Goal: Task Accomplishment & Management: Complete application form

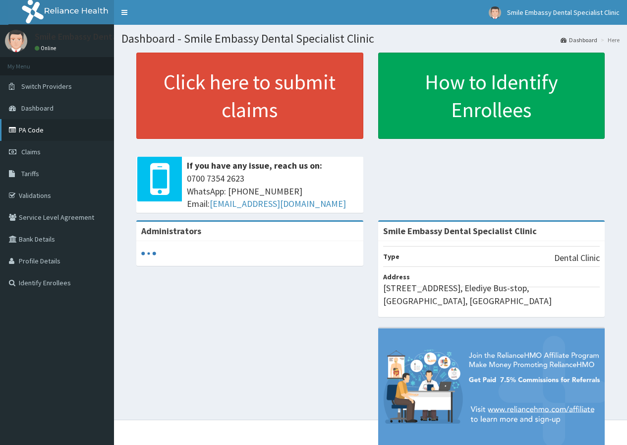
click at [40, 137] on link "PA Code" at bounding box center [57, 130] width 114 height 22
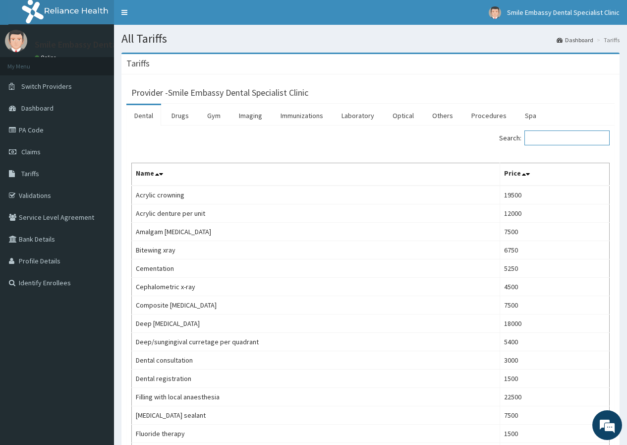
click at [563, 135] on input "Search:" at bounding box center [566, 137] width 85 height 15
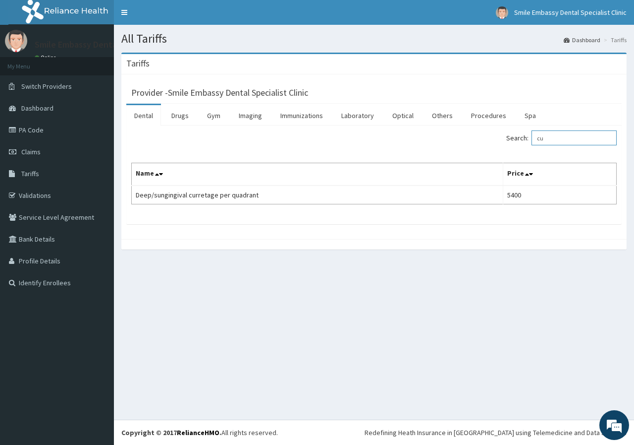
type input "c"
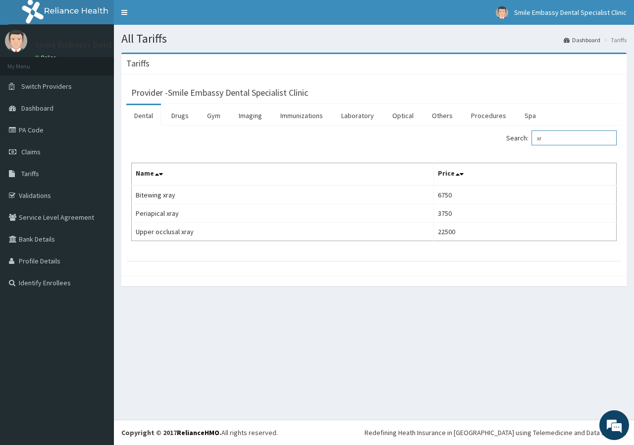
type input "x"
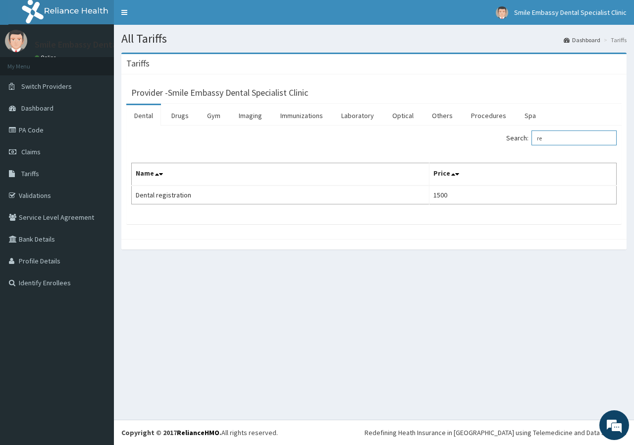
type input "r"
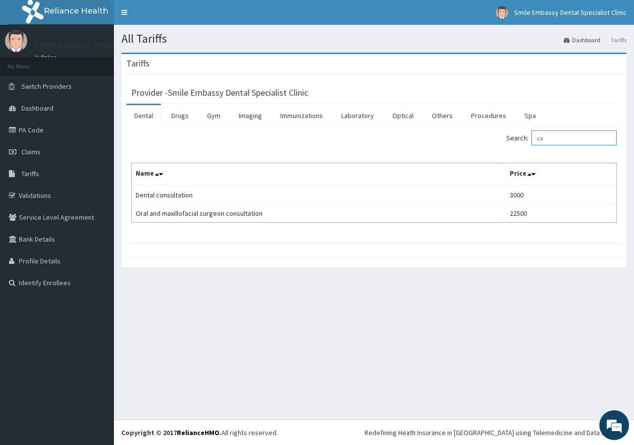
type input "c"
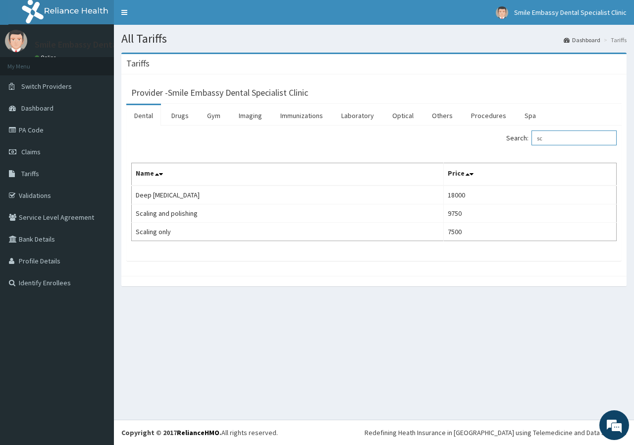
type input "s"
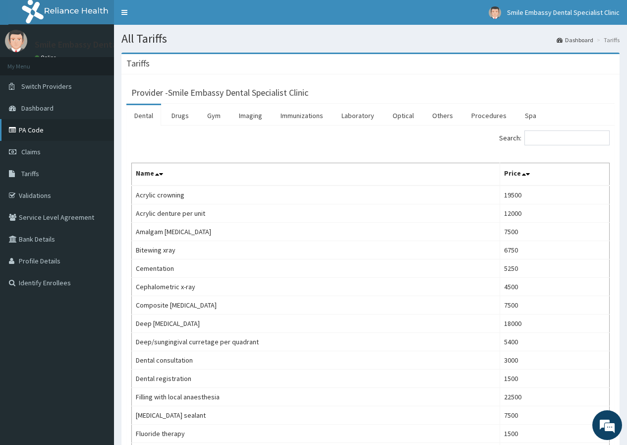
click at [63, 134] on link "PA Code" at bounding box center [57, 130] width 114 height 22
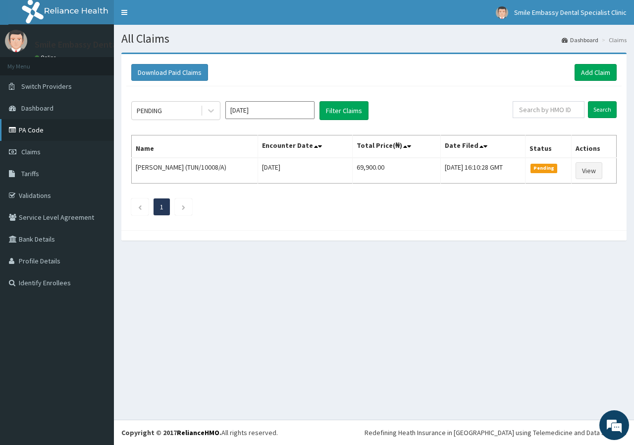
click at [54, 127] on link "PA Code" at bounding box center [57, 130] width 114 height 22
click at [591, 65] on link "Add Claim" at bounding box center [596, 72] width 42 height 17
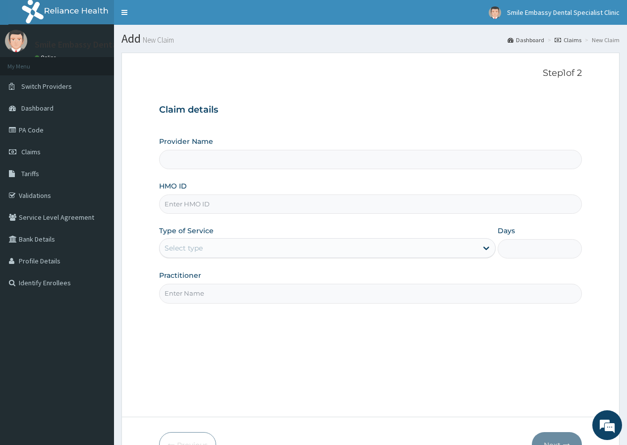
click at [224, 165] on input "Provider Name" at bounding box center [370, 159] width 423 height 19
type input "Smile Embassy Dental Specialist Clinic"
drag, startPoint x: 236, startPoint y: 200, endPoint x: 231, endPoint y: 201, distance: 5.2
click at [233, 201] on input "HMO ID" at bounding box center [370, 203] width 423 height 19
type input "XMG/10340/A"
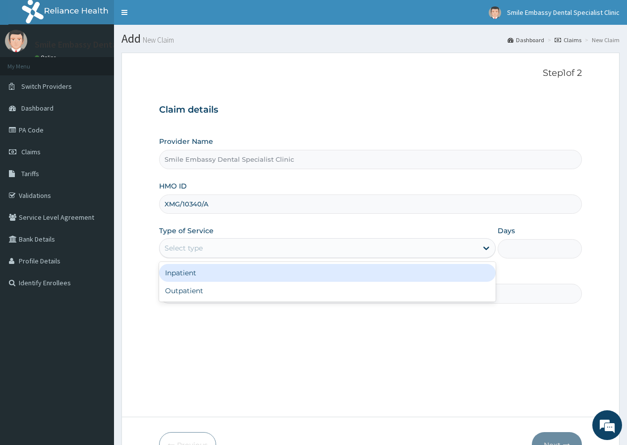
click at [243, 247] on div "Select type" at bounding box center [319, 248] width 318 height 16
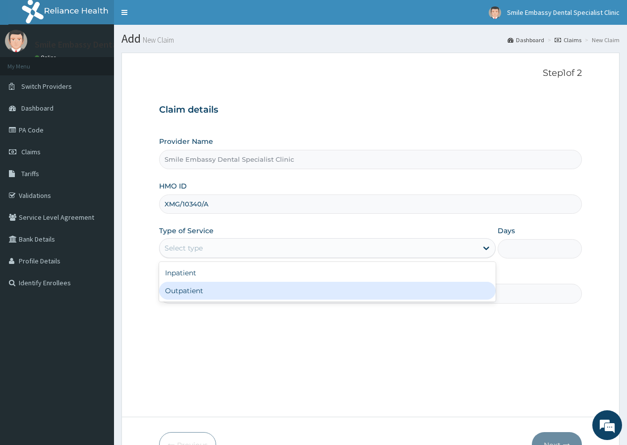
click at [214, 294] on div "Outpatient" at bounding box center [327, 291] width 337 height 18
type input "1"
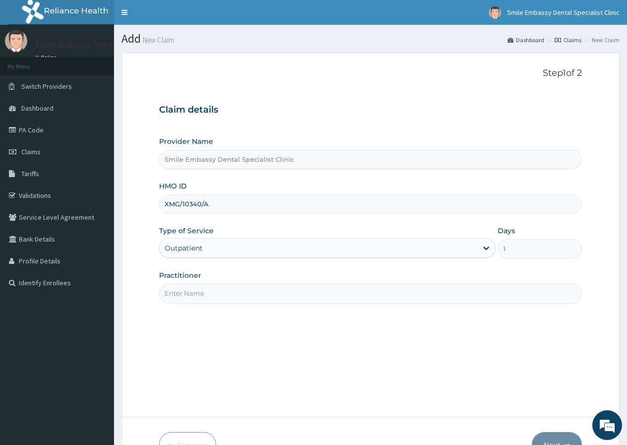
click at [218, 297] on input "Practitioner" at bounding box center [370, 293] width 423 height 19
type input "Dr. Akinsiku"
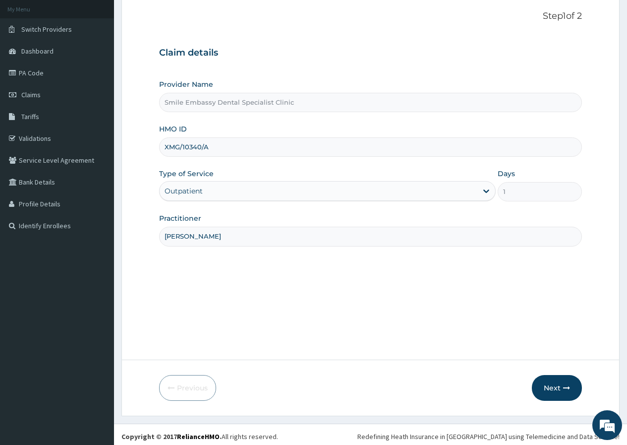
scroll to position [61, 0]
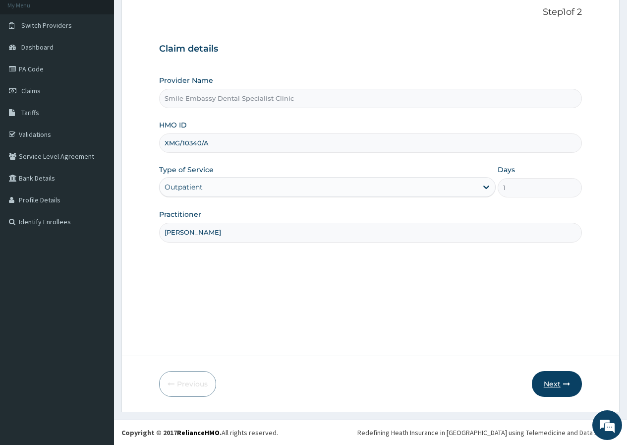
click at [543, 376] on button "Next" at bounding box center [557, 384] width 50 height 26
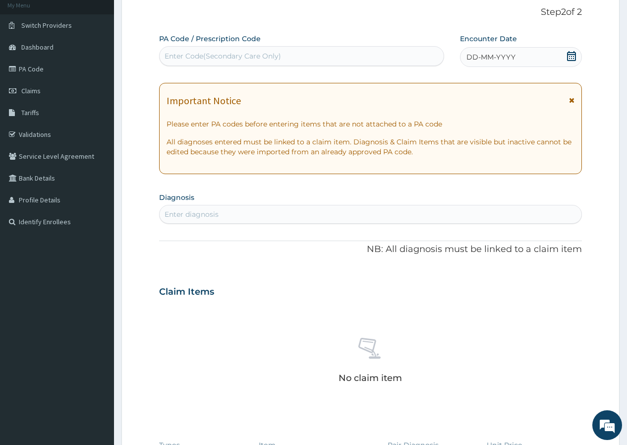
click at [258, 58] on div "Enter Code(Secondary Care Only)" at bounding box center [223, 56] width 116 height 10
paste input "PA/1E7895"
type input "PA/1E7895"
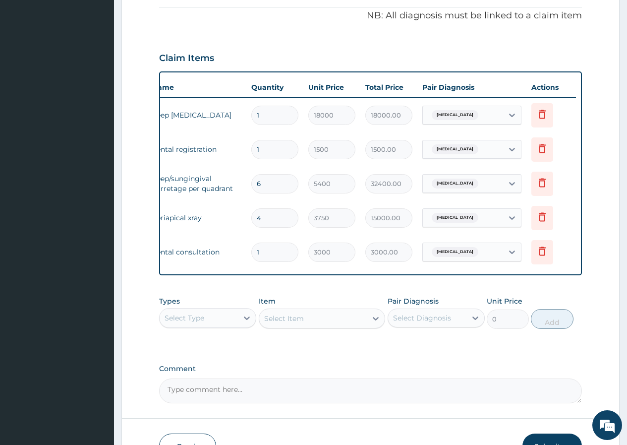
scroll to position [0, 66]
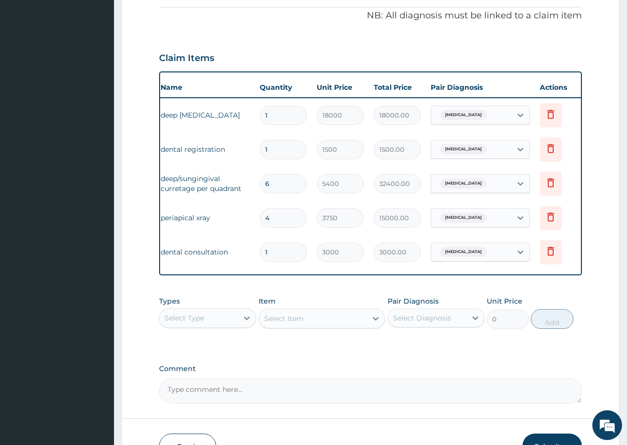
click at [318, 285] on div "PA Code / Prescription Code PA/1E7895 Encounter Date 12-09-2025 Important Notic…" at bounding box center [370, 100] width 423 height 606
click at [289, 286] on div "PA Code / Prescription Code PA/1E7895 Encounter Date 12-09-2025 Important Notic…" at bounding box center [370, 100] width 423 height 606
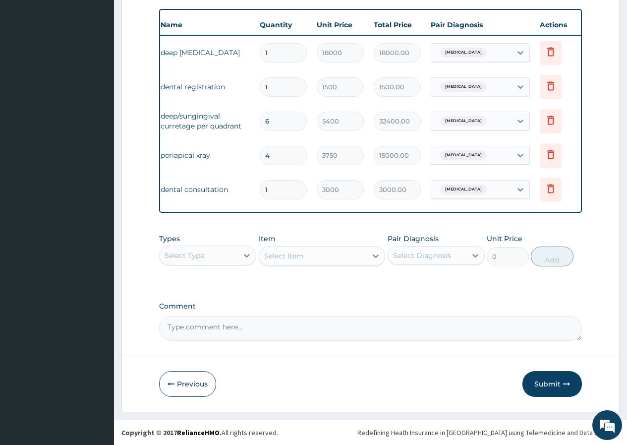
scroll to position [367, 0]
click at [547, 381] on button "Submit" at bounding box center [551, 384] width 59 height 26
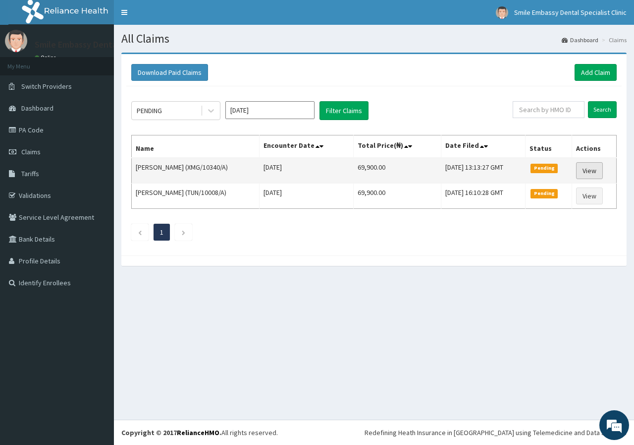
click at [592, 174] on link "View" at bounding box center [589, 170] width 27 height 17
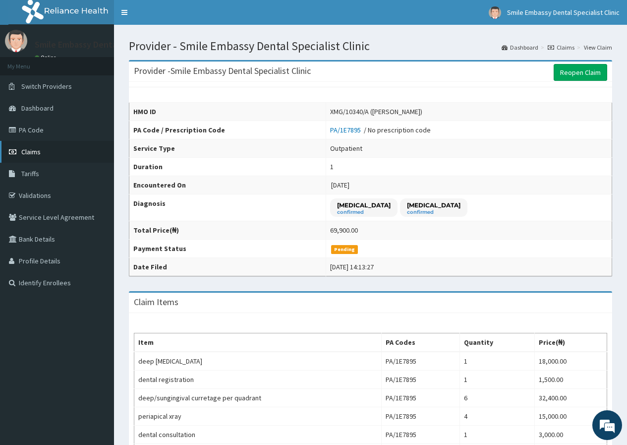
click at [50, 147] on link "Claims" at bounding box center [57, 152] width 114 height 22
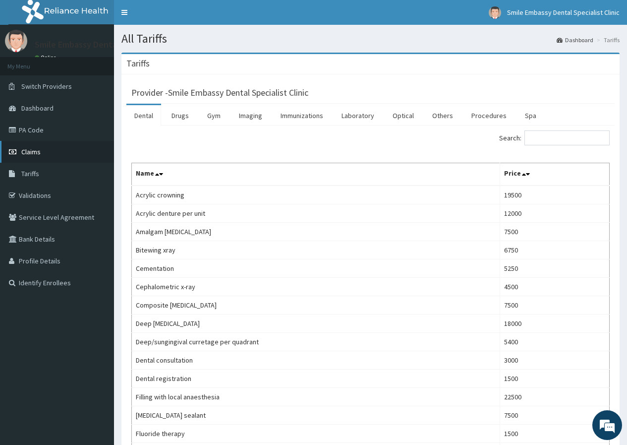
click at [68, 147] on link "Claims" at bounding box center [57, 152] width 114 height 22
